Goal: Navigation & Orientation: Find specific page/section

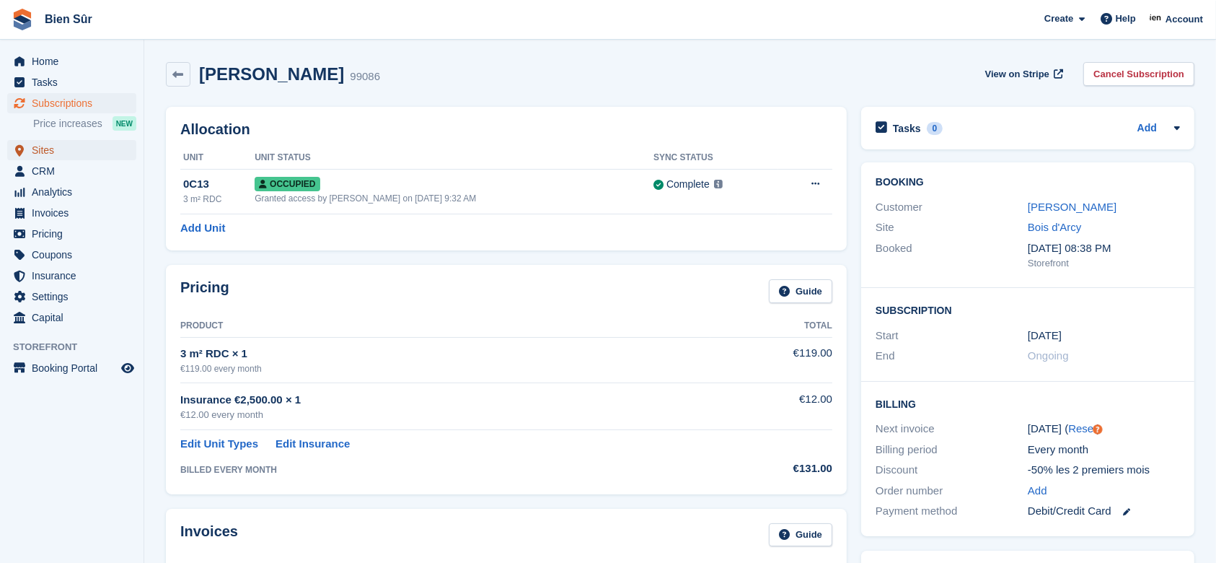
click at [59, 150] on span "Sites" at bounding box center [75, 150] width 87 height 20
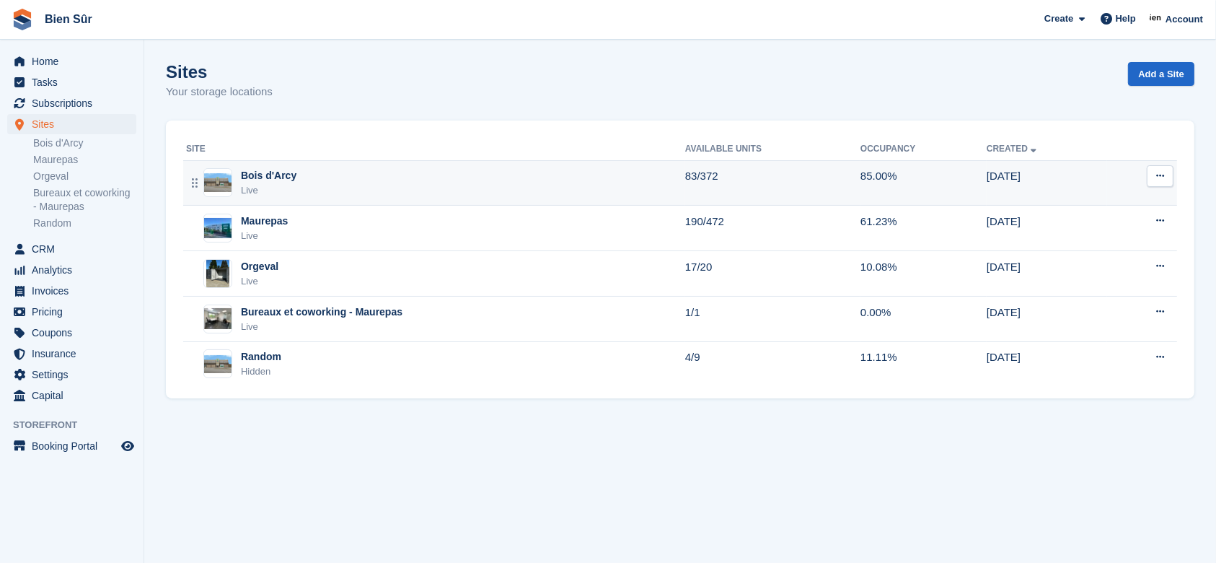
click at [449, 167] on td "Bois d'Arcy Live" at bounding box center [434, 182] width 502 height 45
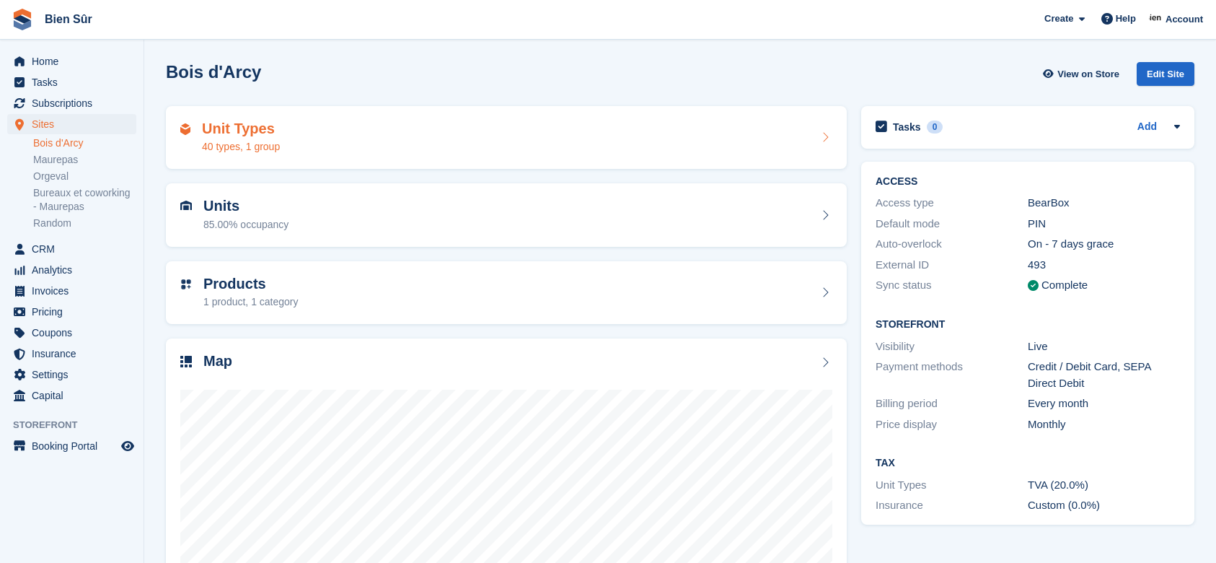
click at [479, 120] on div "Unit Types 40 types, 1 group" at bounding box center [506, 137] width 652 height 35
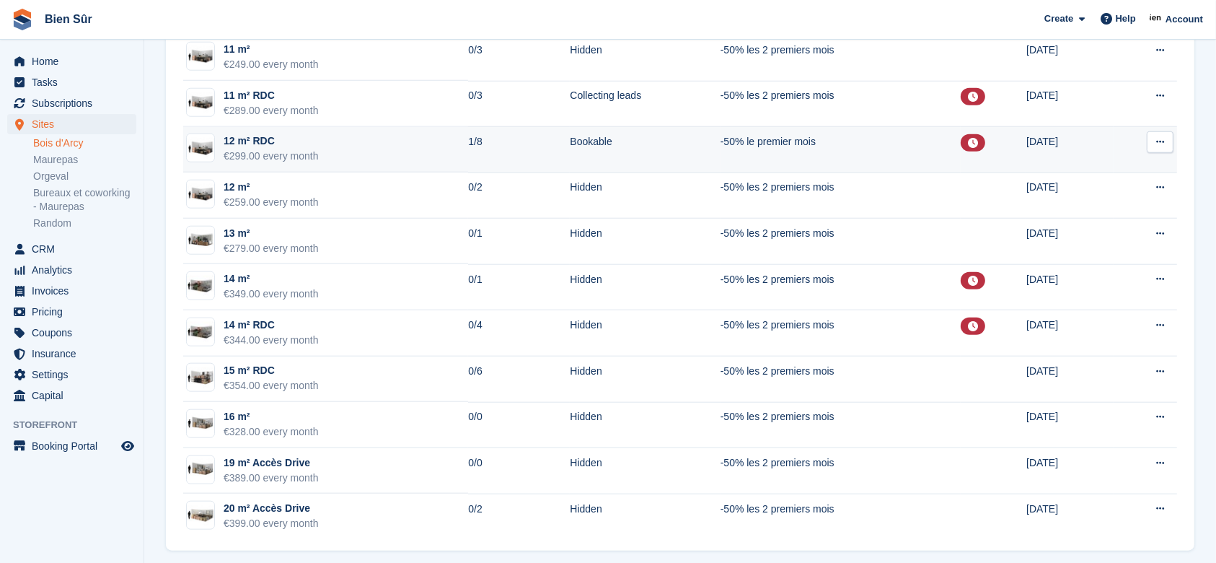
scroll to position [1449, 0]
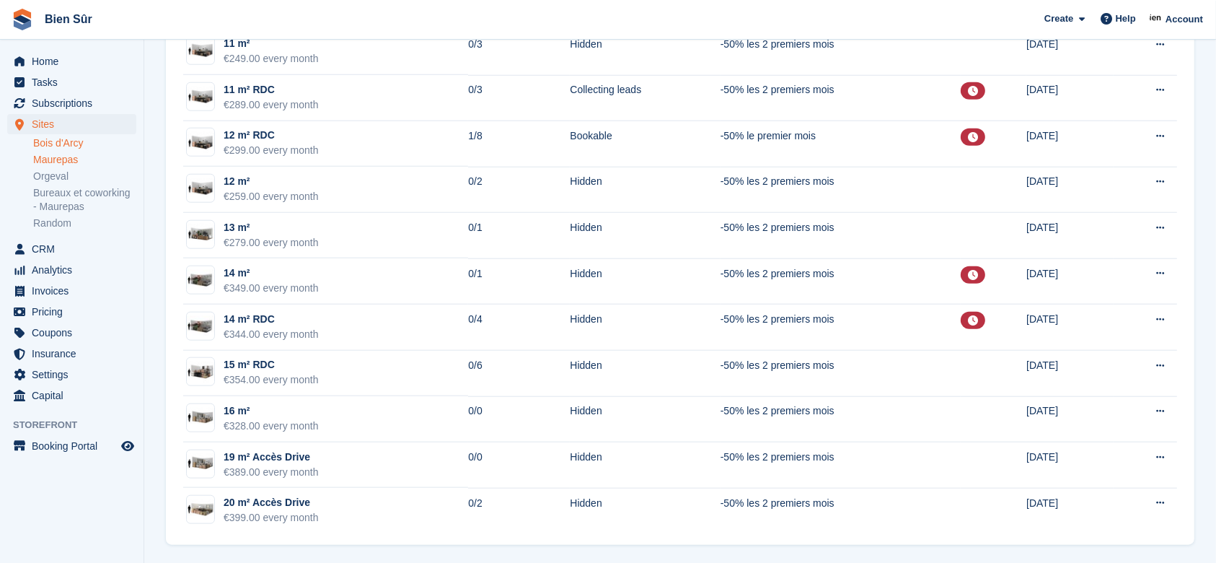
click at [93, 156] on link "Maurepas" at bounding box center [84, 160] width 103 height 14
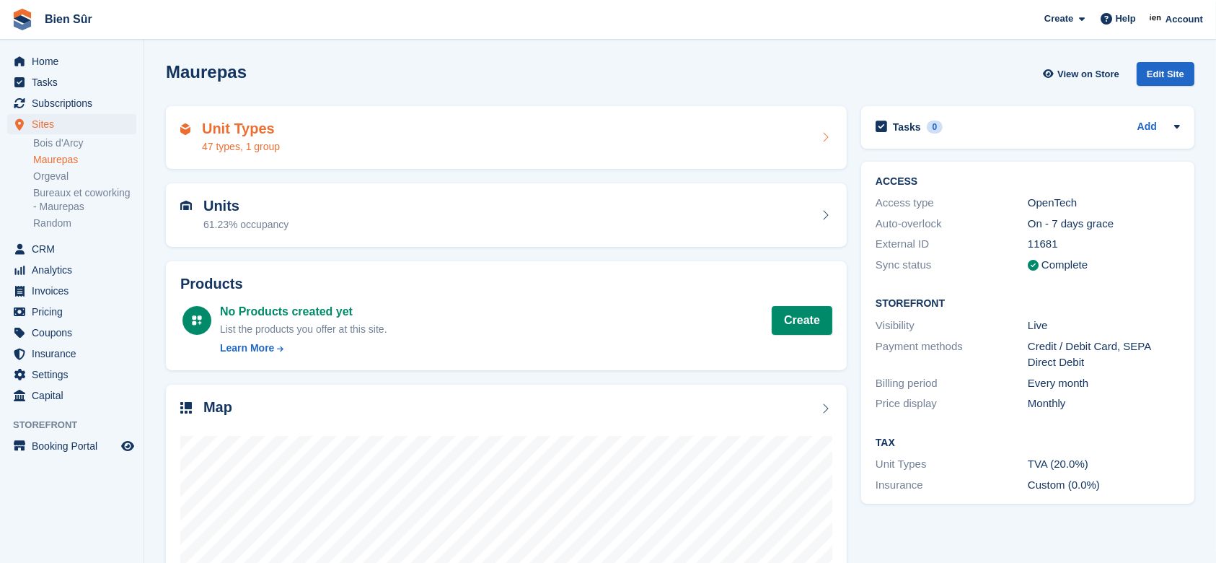
click at [465, 149] on div "Unit Types 47 types, 1 group" at bounding box center [506, 137] width 652 height 35
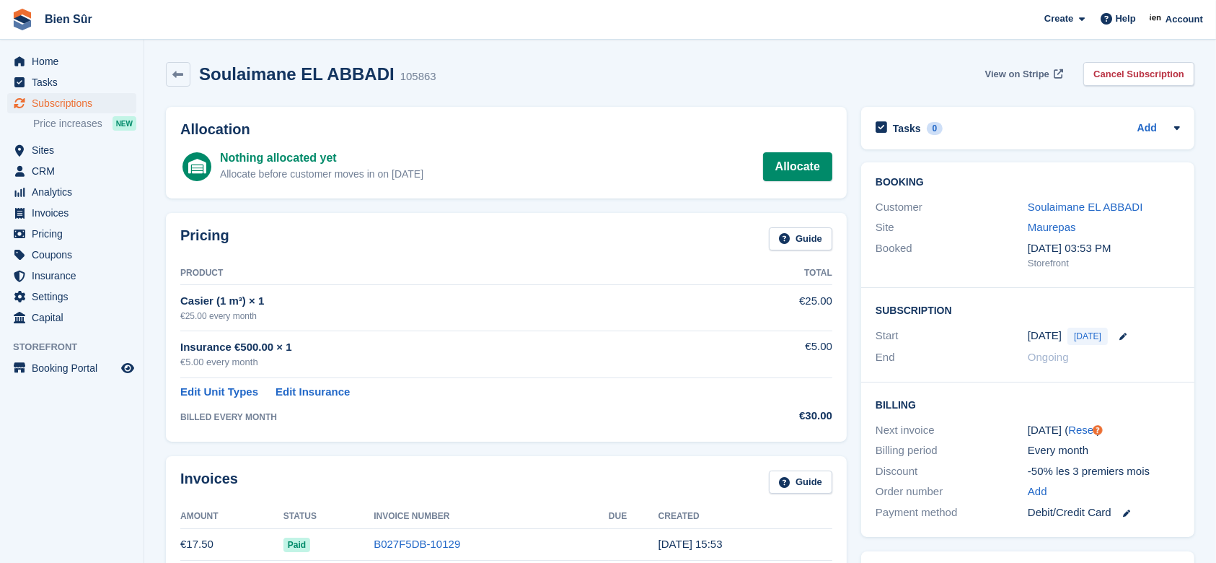
click at [1001, 72] on span "View on Stripe" at bounding box center [1017, 74] width 64 height 14
click at [69, 103] on span "Subscriptions" at bounding box center [75, 103] width 87 height 20
